Goal: Information Seeking & Learning: Learn about a topic

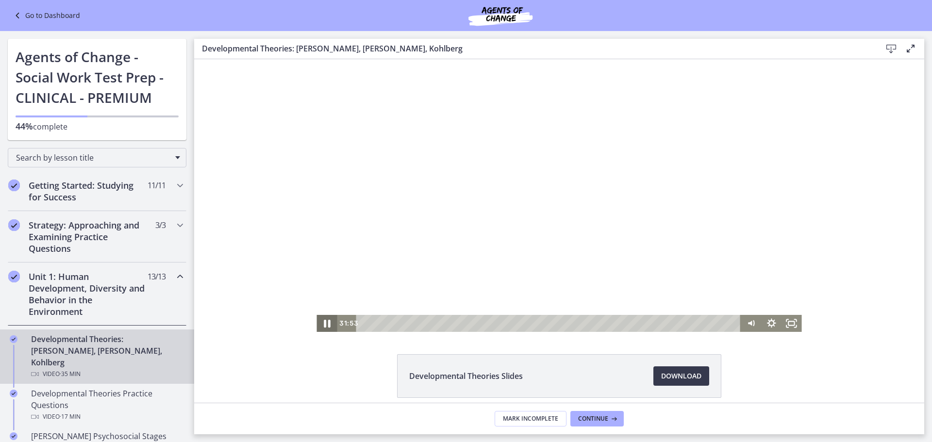
click at [323, 325] on icon "Pause" at bounding box center [327, 323] width 24 height 20
click at [104, 186] on h2 "Getting Started: Studying for Success" at bounding box center [88, 191] width 118 height 23
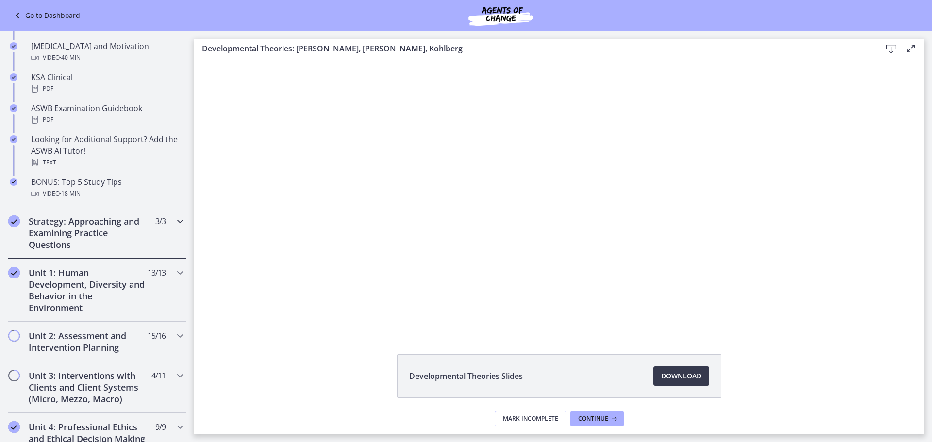
click at [99, 236] on h2 "Strategy: Approaching and Examining Practice Questions" at bounding box center [88, 233] width 118 height 35
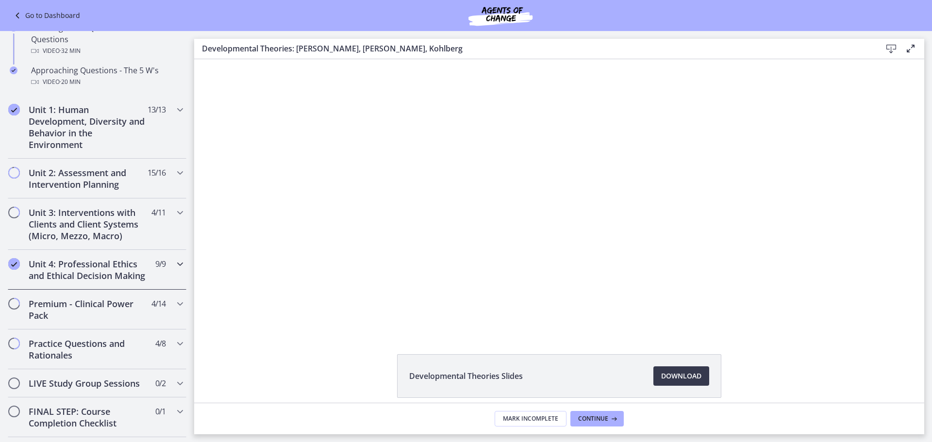
scroll to position [240, 0]
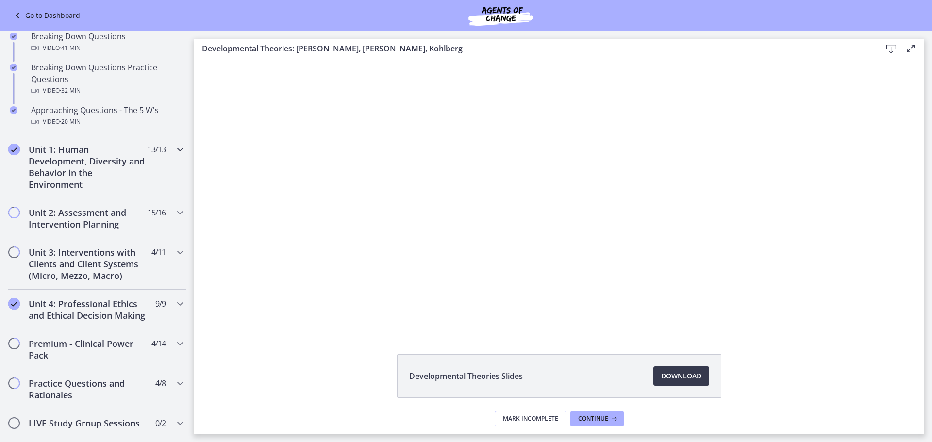
click at [105, 171] on h2 "Unit 1: Human Development, Diversity and Behavior in the Environment" at bounding box center [88, 167] width 118 height 47
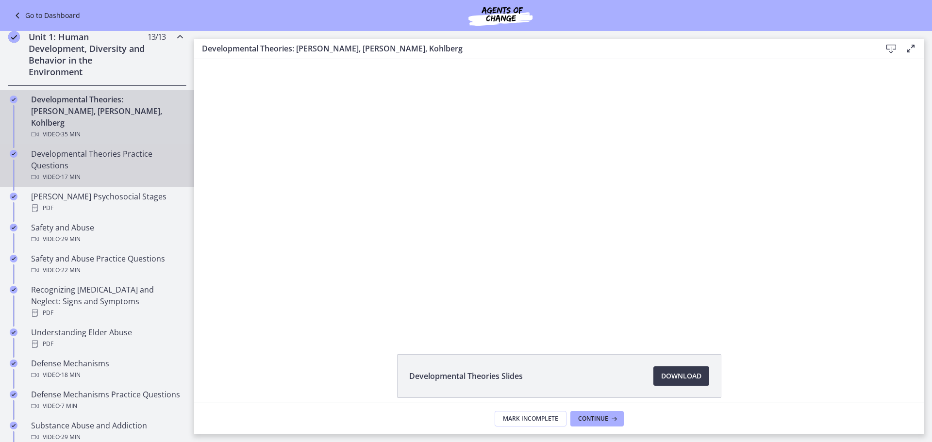
click at [136, 150] on div "Developmental Theories Practice Questions Video · 17 min" at bounding box center [106, 165] width 151 height 35
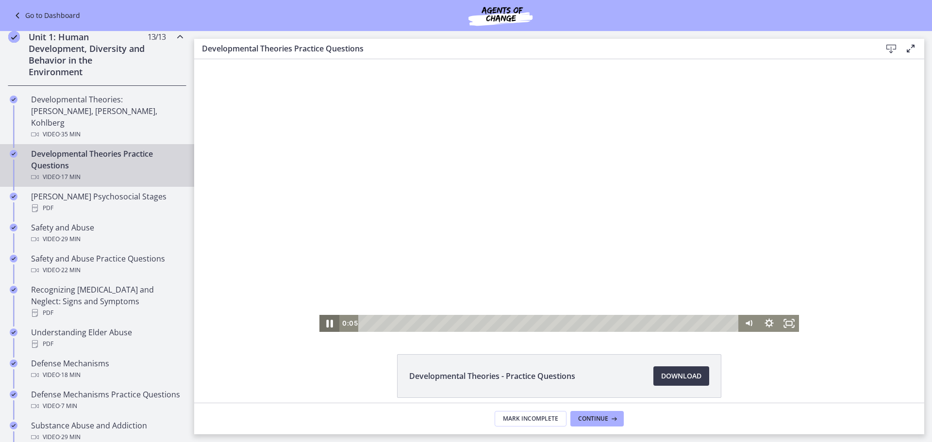
click at [328, 319] on icon "Pause" at bounding box center [330, 323] width 24 height 20
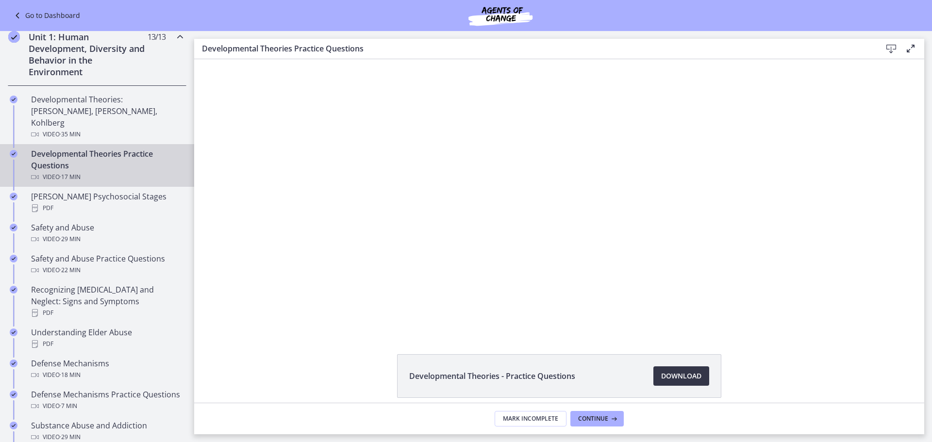
click at [678, 375] on span "Download Opens in a new window" at bounding box center [681, 376] width 40 height 12
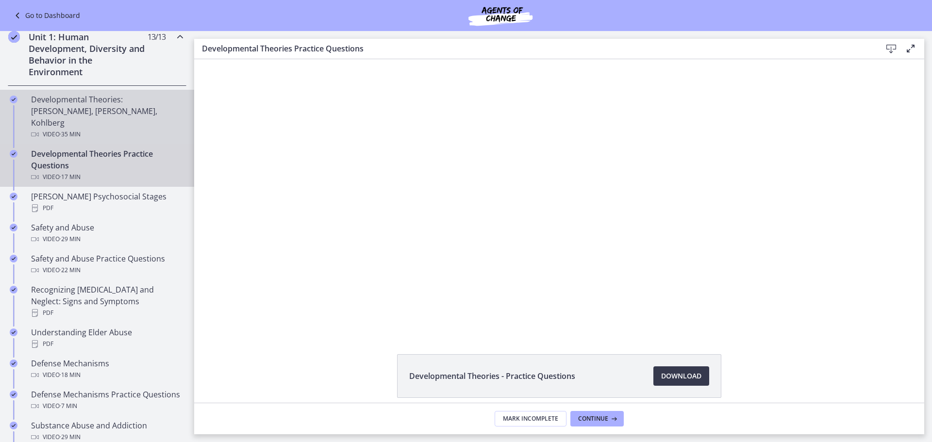
click at [139, 108] on div "Developmental Theories: [PERSON_NAME], [PERSON_NAME], Kohlberg Video · 35 min" at bounding box center [106, 117] width 151 height 47
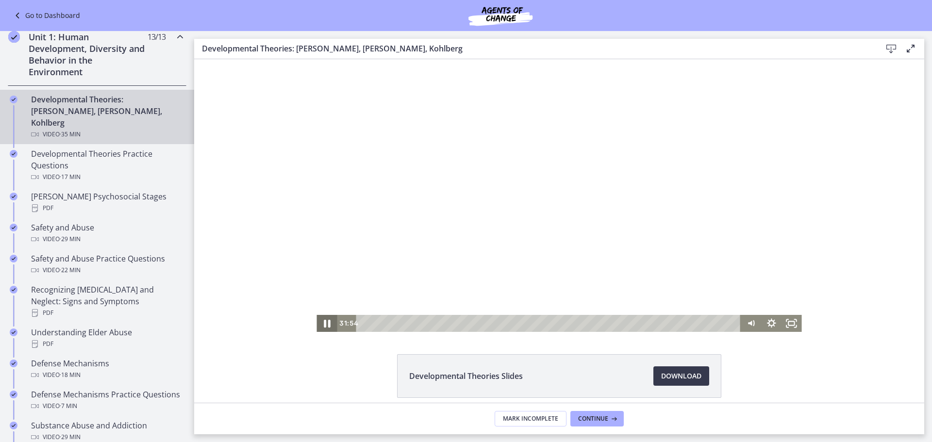
click at [318, 326] on icon "Pause" at bounding box center [327, 323] width 24 height 20
click at [375, 323] on div "Playbar" at bounding box center [550, 323] width 372 height 17
click at [388, 323] on div "2:38" at bounding box center [550, 323] width 372 height 17
click at [401, 323] on div "3:49" at bounding box center [550, 323] width 372 height 17
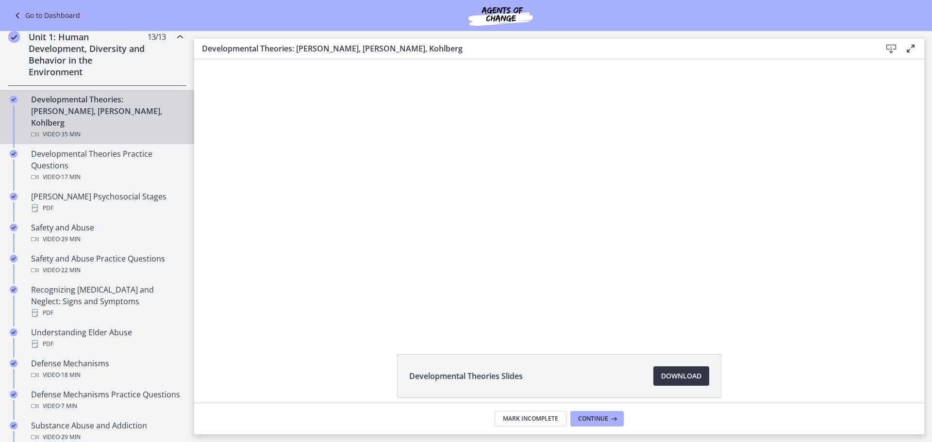
click at [679, 383] on link "Download Opens in a new window" at bounding box center [681, 376] width 56 height 19
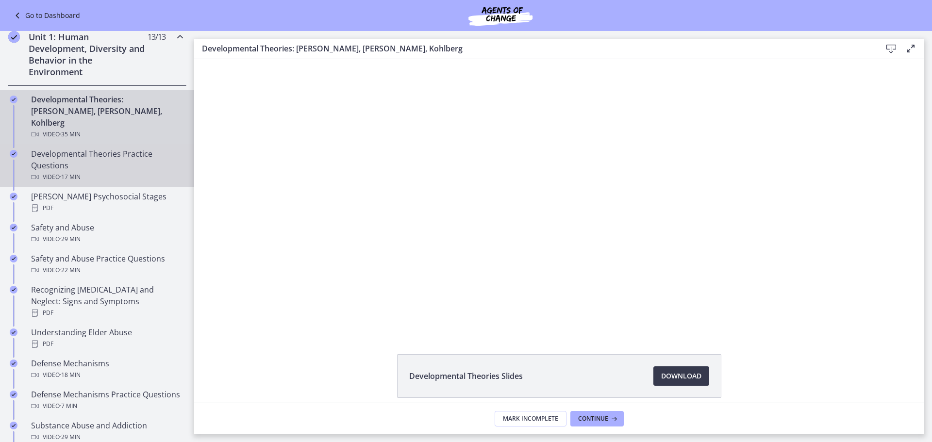
click at [108, 152] on div "Developmental Theories Practice Questions Video · 17 min" at bounding box center [106, 165] width 151 height 35
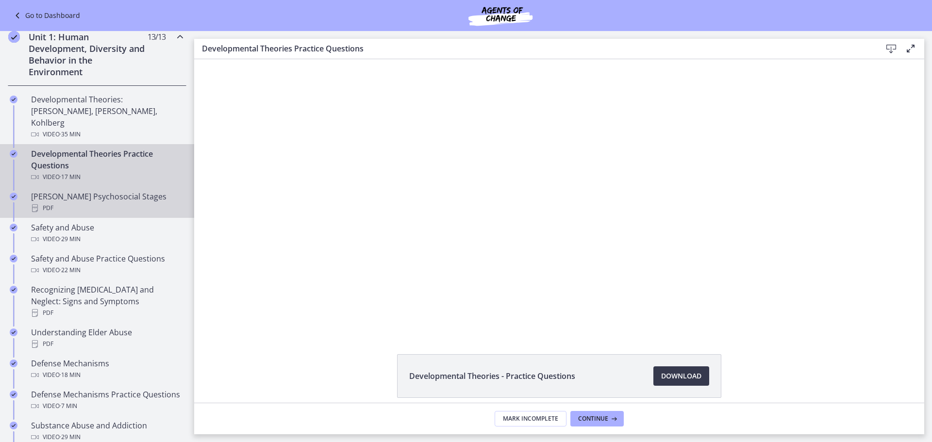
click at [110, 191] on div "[PERSON_NAME] Psychosocial Stages PDF" at bounding box center [106, 202] width 151 height 23
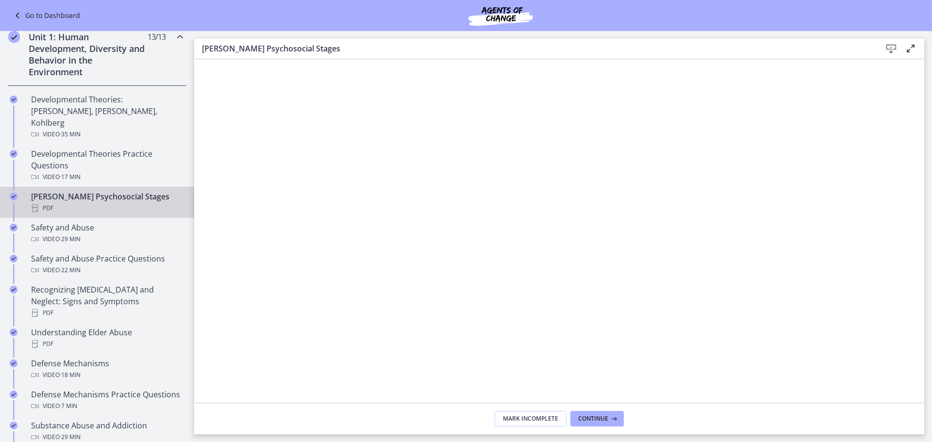
click at [891, 49] on icon at bounding box center [892, 49] width 12 height 12
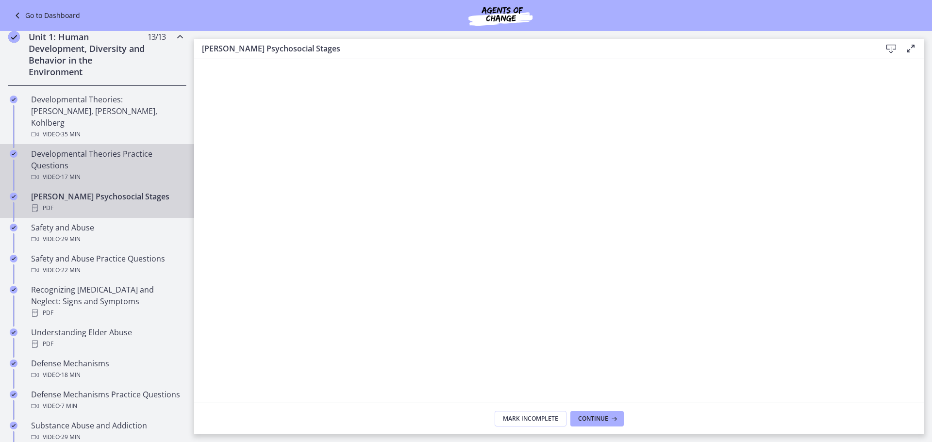
click at [76, 171] on span "· 17 min" at bounding box center [70, 177] width 21 height 12
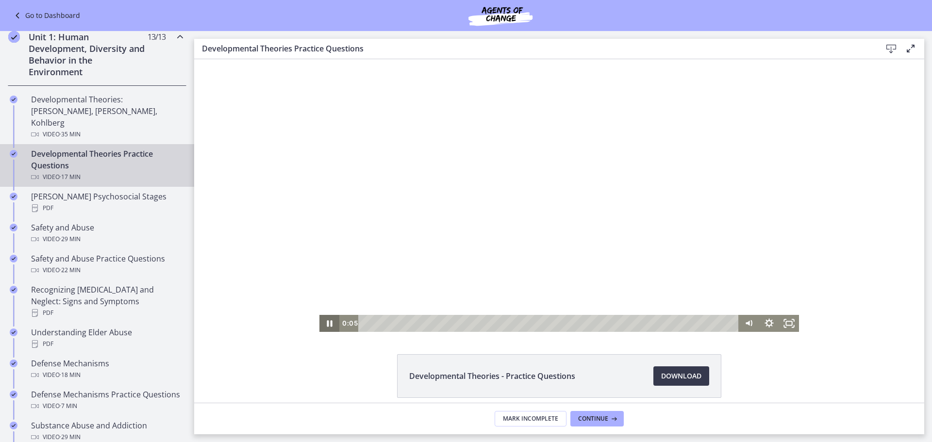
click at [320, 329] on icon "Pause" at bounding box center [329, 323] width 20 height 17
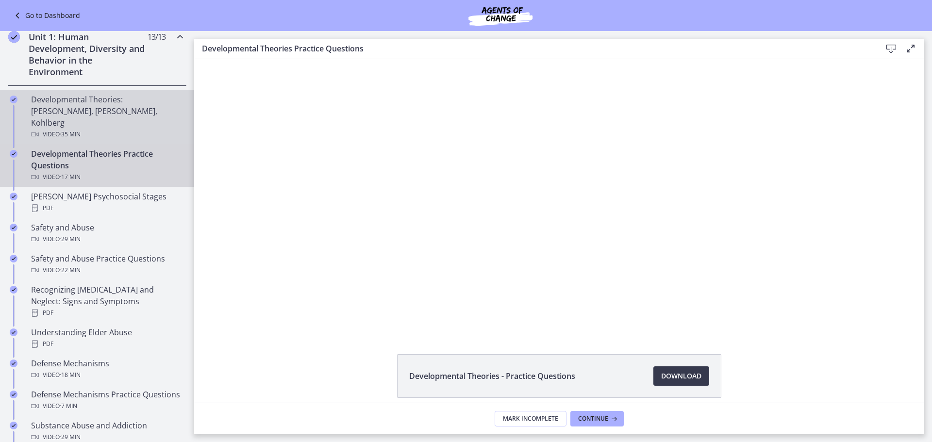
click at [133, 129] on div "Video · 35 min" at bounding box center [106, 135] width 151 height 12
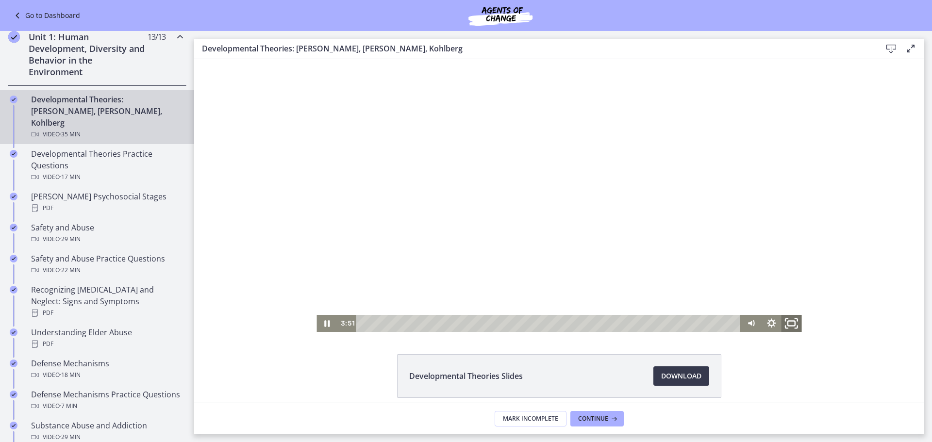
click at [787, 327] on icon "Fullscreen" at bounding box center [792, 323] width 24 height 20
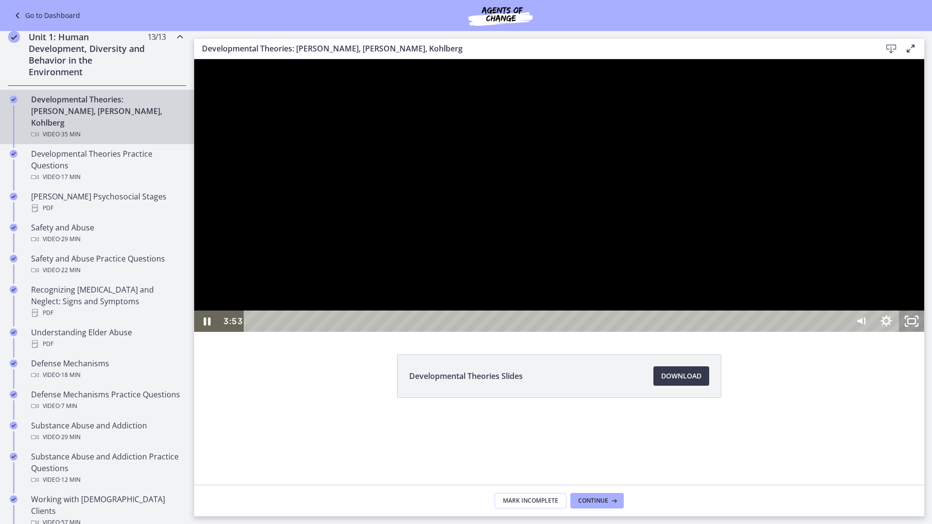
click at [924, 332] on icon "Unfullscreen" at bounding box center [911, 321] width 25 height 21
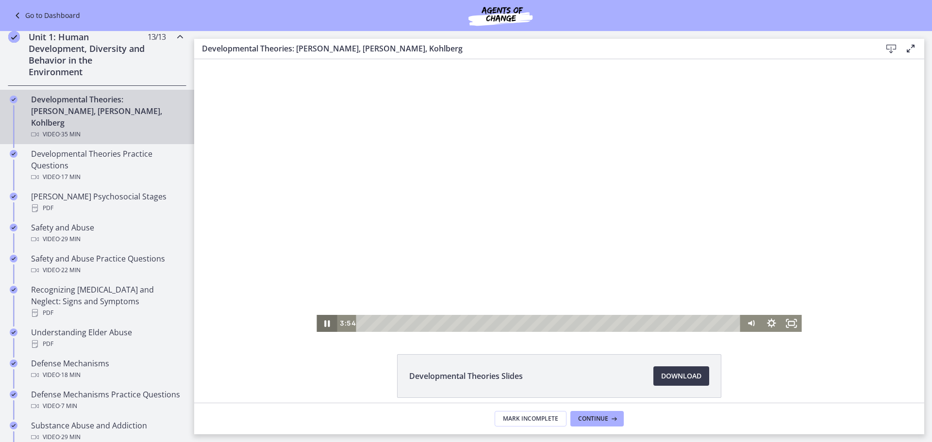
click at [319, 326] on icon "Pause" at bounding box center [327, 323] width 20 height 17
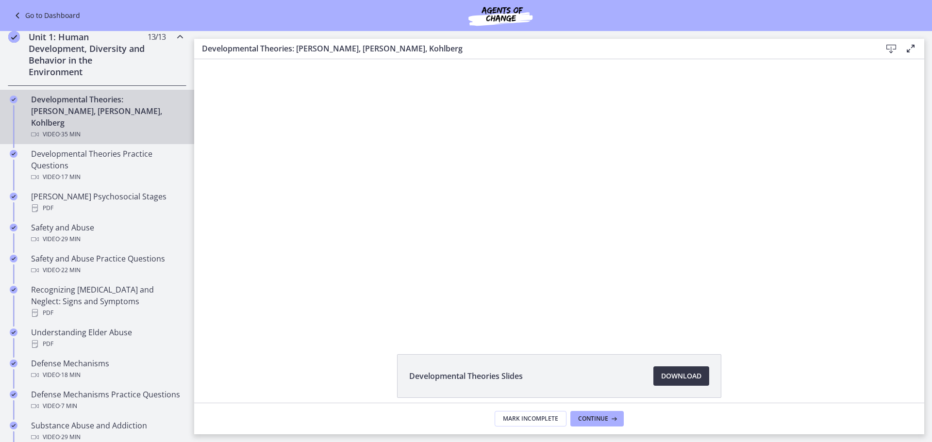
click at [671, 380] on span "Download Opens in a new window" at bounding box center [681, 376] width 40 height 12
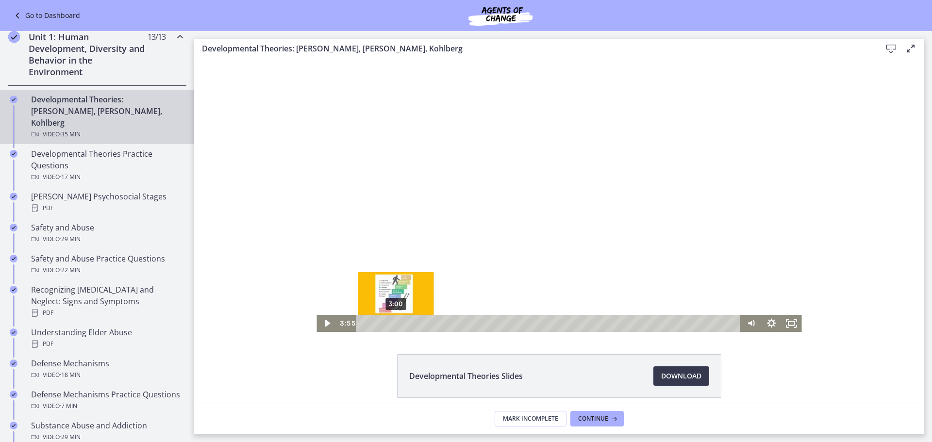
click at [391, 325] on div "3:00" at bounding box center [550, 323] width 372 height 17
click at [328, 325] on icon "Play Video" at bounding box center [328, 323] width 20 height 17
click at [784, 324] on icon "Fullscreen" at bounding box center [792, 323] width 20 height 17
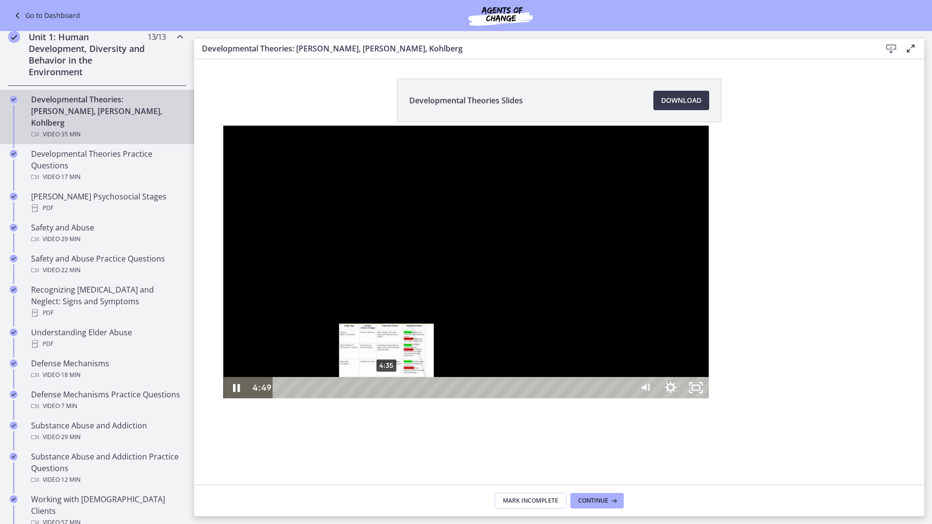
click at [282, 399] on div "4:35" at bounding box center [454, 387] width 344 height 21
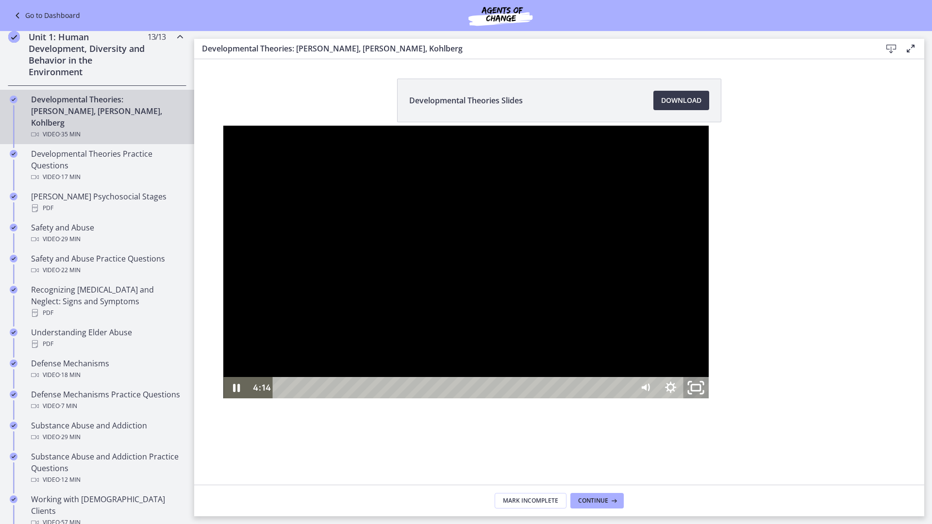
click at [711, 401] on icon "Unfullscreen" at bounding box center [696, 388] width 30 height 26
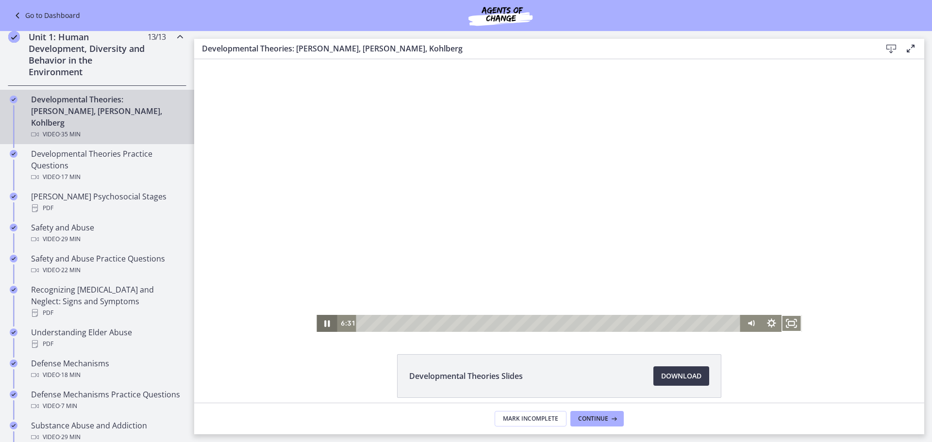
click at [326, 326] on icon "Pause" at bounding box center [326, 323] width 5 height 6
click at [328, 320] on icon "Play Video" at bounding box center [328, 323] width 20 height 17
click at [789, 323] on icon "Fullscreen" at bounding box center [792, 323] width 20 height 17
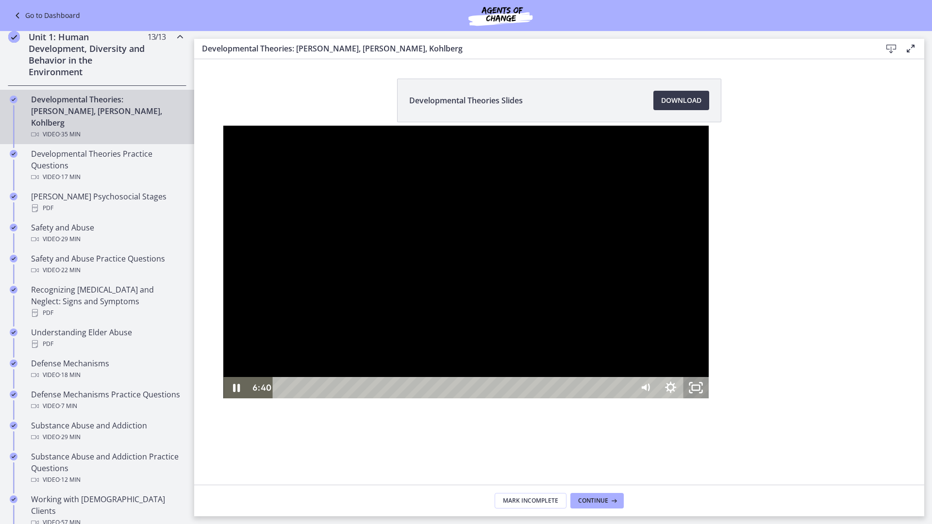
click at [709, 399] on icon "Unfullscreen" at bounding box center [696, 387] width 25 height 21
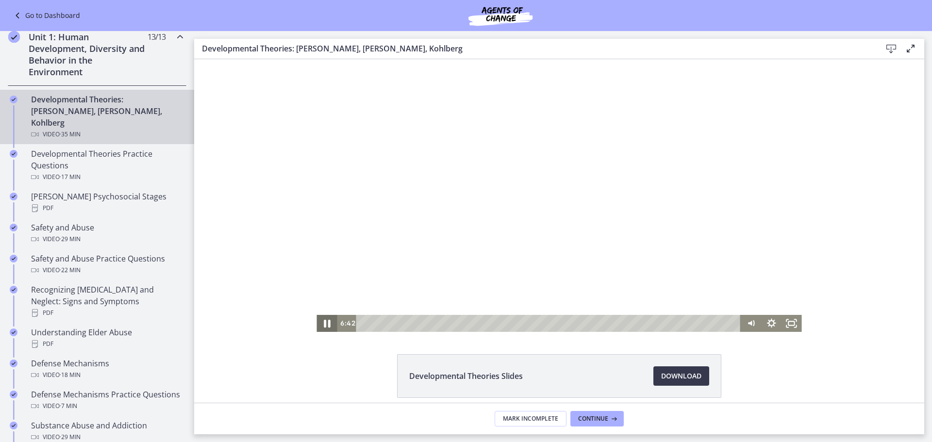
click at [324, 321] on icon "Pause" at bounding box center [327, 324] width 7 height 8
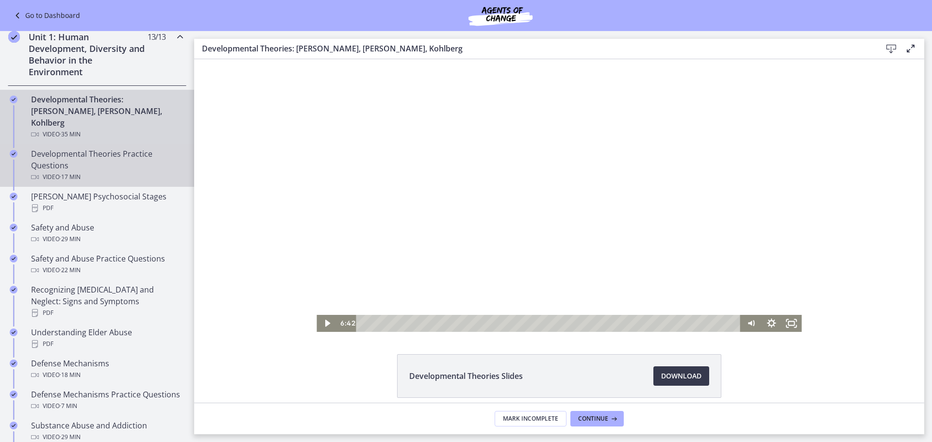
click at [104, 159] on div "Developmental Theories Practice Questions Video · 17 min" at bounding box center [106, 165] width 151 height 35
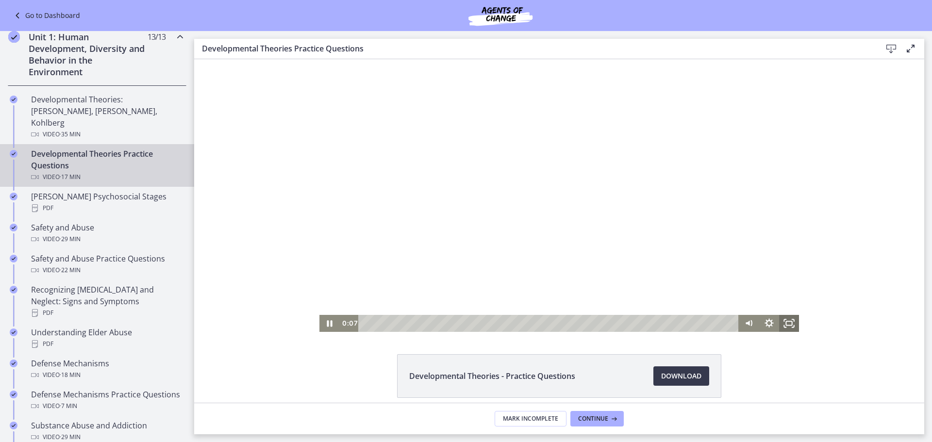
click at [785, 319] on icon "Fullscreen" at bounding box center [789, 323] width 20 height 17
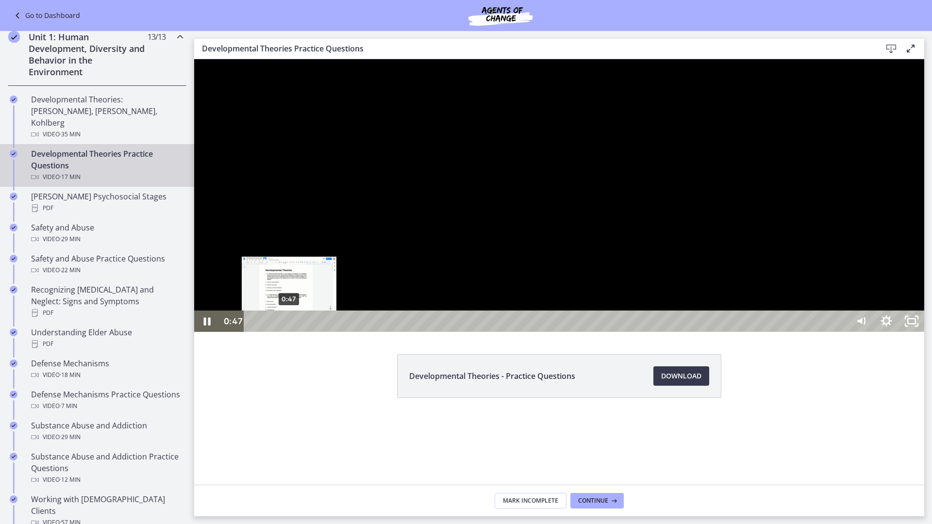
click at [289, 332] on div "0:47" at bounding box center [547, 321] width 589 height 21
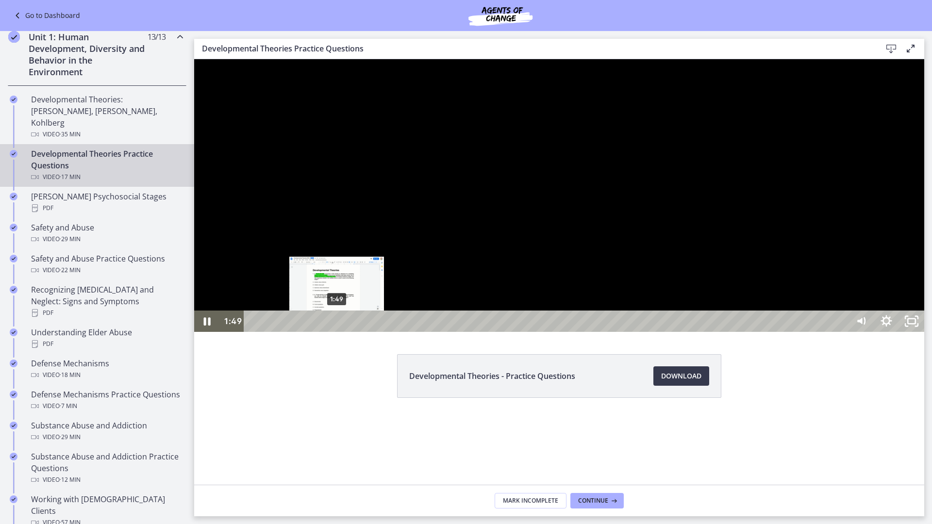
click at [337, 332] on div "1:49" at bounding box center [547, 321] width 589 height 21
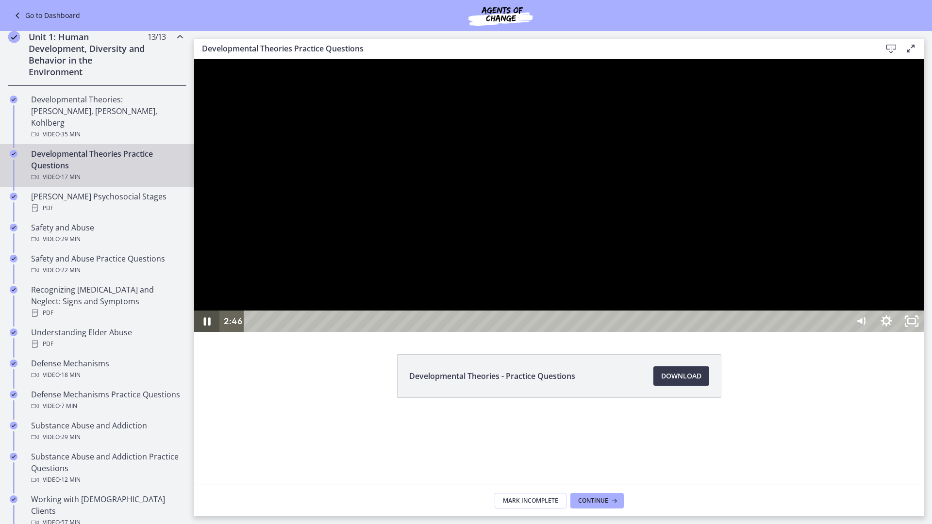
click at [201, 332] on icon "Pause" at bounding box center [206, 321] width 25 height 21
click at [924, 332] on icon "Unfullscreen" at bounding box center [911, 321] width 25 height 21
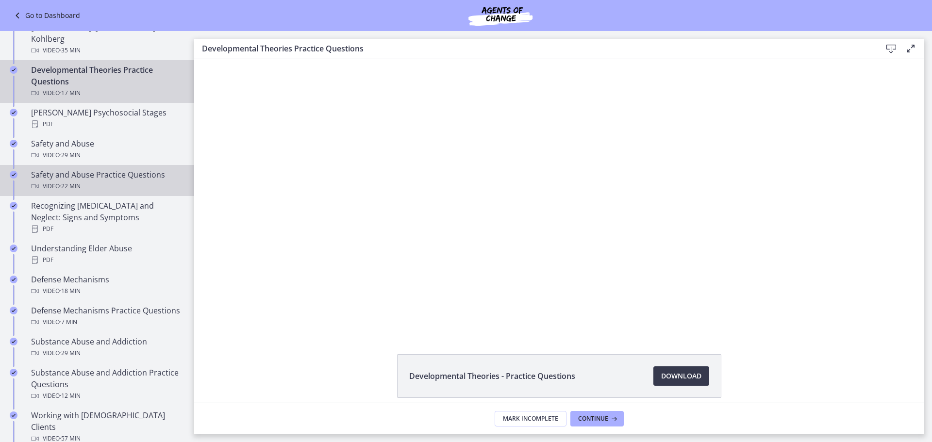
scroll to position [337, 0]
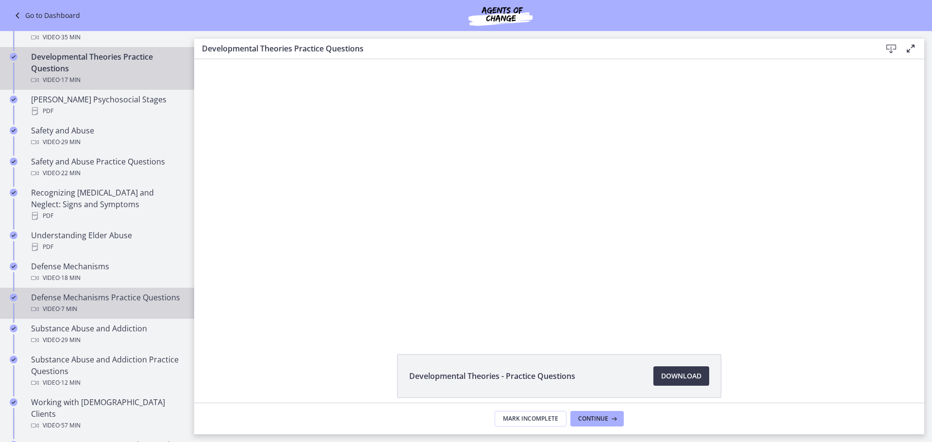
click at [95, 292] on div "Defense Mechanisms Practice Questions Video · 7 min" at bounding box center [106, 303] width 151 height 23
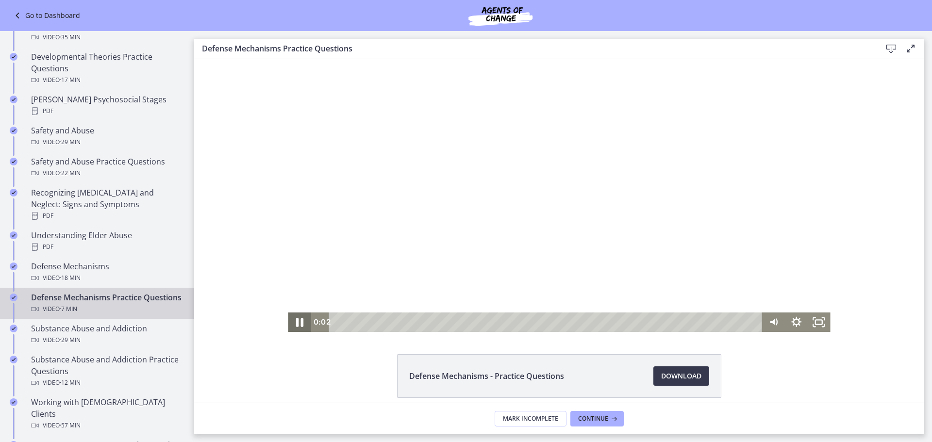
click at [299, 321] on icon "Pause" at bounding box center [299, 322] width 27 height 23
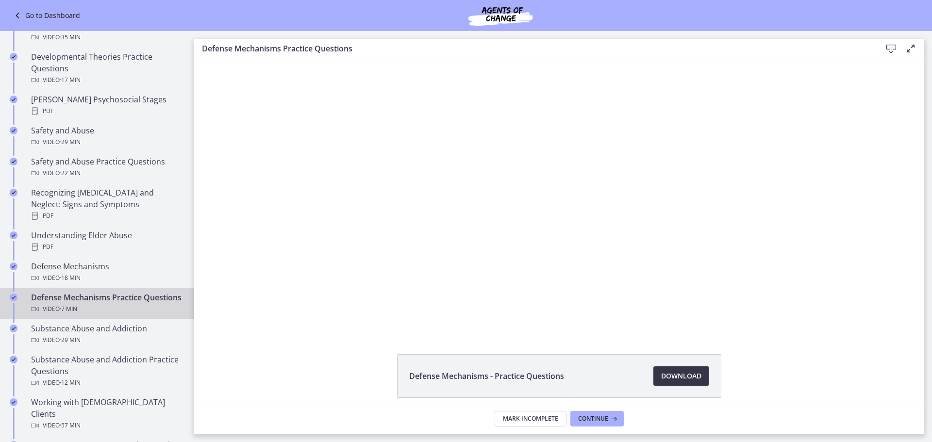
click at [693, 371] on span "Download Opens in a new window" at bounding box center [681, 376] width 40 height 12
